Goal: Task Accomplishment & Management: Complete application form

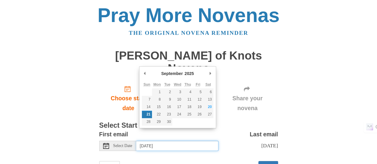
click at [204, 141] on input "[DATE]" at bounding box center [177, 146] width 82 height 10
type input "[DATE]"
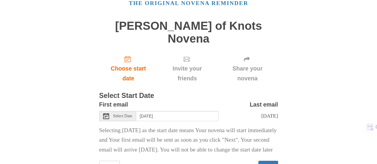
scroll to position [59, 0]
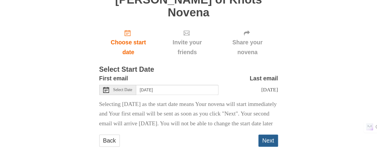
click at [267, 142] on button "Next" at bounding box center [269, 141] width 20 height 12
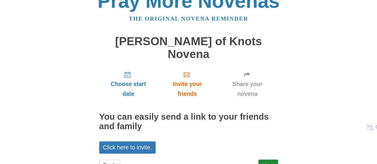
scroll to position [26, 0]
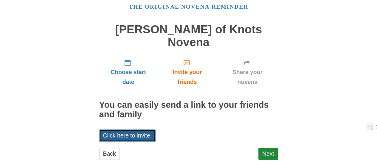
click at [112, 130] on link "Click here to invite." at bounding box center [127, 136] width 57 height 12
